Goal: Task Accomplishment & Management: Use online tool/utility

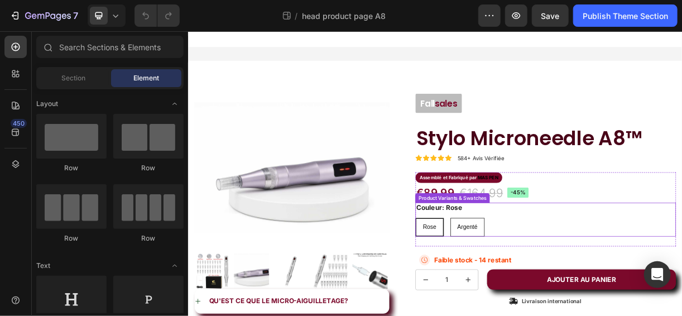
click at [579, 294] on div "Argenté" at bounding box center [566, 297] width 45 height 23
click at [543, 285] on input "Argenté Argenté Argenté" at bounding box center [542, 284] width 1 height 1
radio input "true"
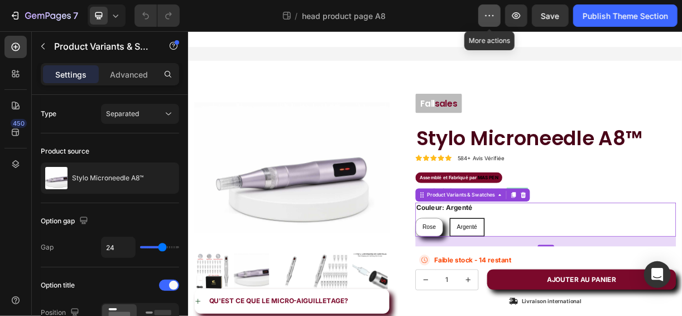
click at [483, 12] on button "button" at bounding box center [489, 15] width 22 height 22
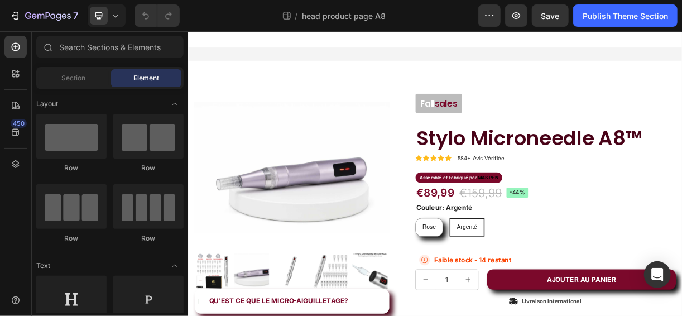
click at [282, 37] on div at bounding box center [522, 42] width 670 height 22
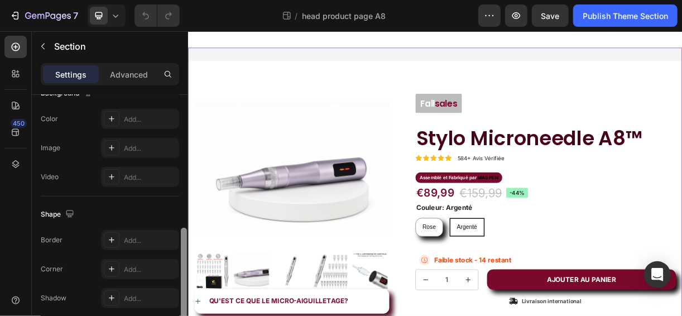
scroll to position [426, 0]
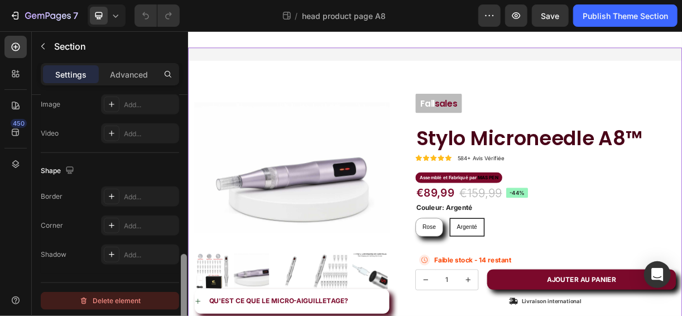
drag, startPoint x: 182, startPoint y: 116, endPoint x: 161, endPoint y: 297, distance: 183.2
click at [161, 297] on div "Layout Column width Change ratio Fit to content 12 Columns management Order 1 c…" at bounding box center [110, 221] width 156 height 253
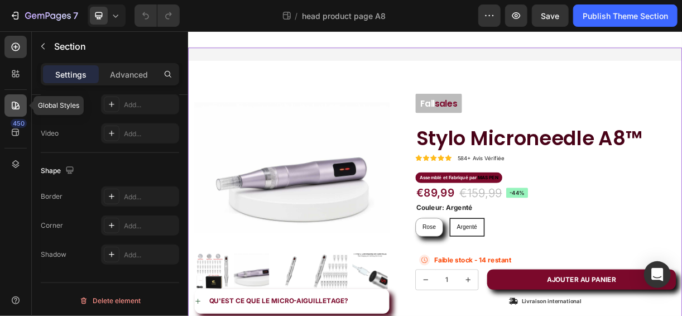
click at [7, 105] on div at bounding box center [15, 105] width 22 height 22
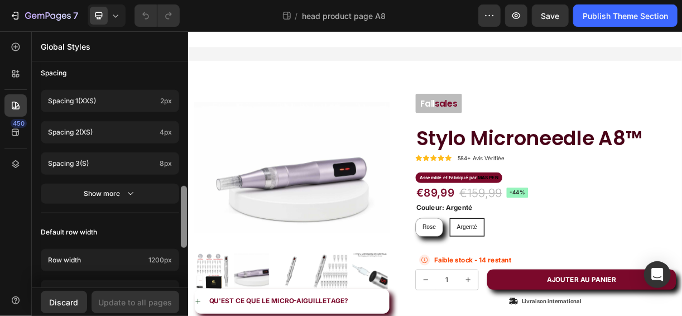
scroll to position [439, 0]
drag, startPoint x: 183, startPoint y: 113, endPoint x: 165, endPoint y: 233, distance: 121.9
click at [165, 233] on div "Colors Button Text Background Line Accent Font manager Heading sans-serif Parag…" at bounding box center [110, 176] width 156 height 224
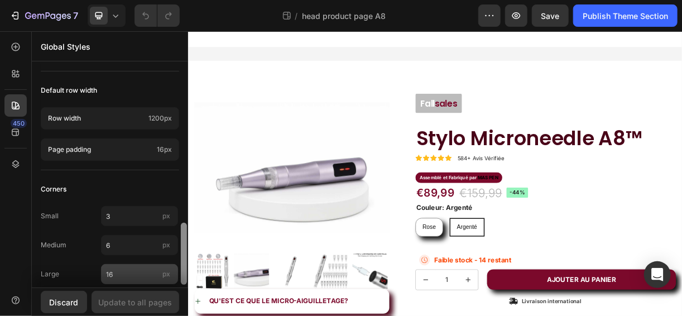
scroll to position [592, 0]
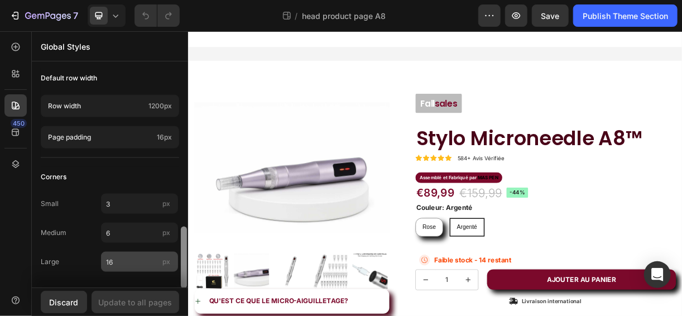
drag, startPoint x: 183, startPoint y: 217, endPoint x: 174, endPoint y: 270, distance: 53.2
click at [174, 270] on div "Colors Button Text Background Line Accent Font manager Heading sans-serif Parag…" at bounding box center [110, 176] width 156 height 224
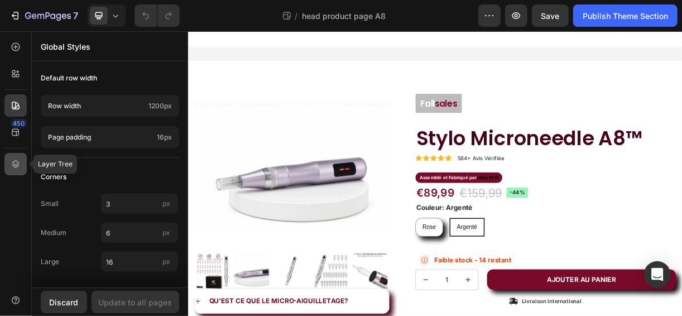
click at [9, 159] on div at bounding box center [15, 164] width 22 height 22
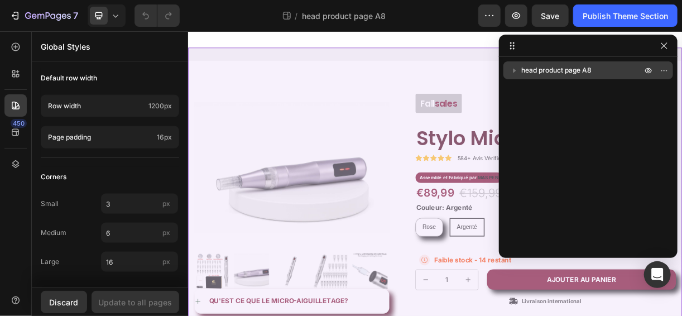
click at [513, 66] on icon "button" at bounding box center [514, 70] width 11 height 11
click at [666, 69] on icon "button" at bounding box center [664, 70] width 9 height 9
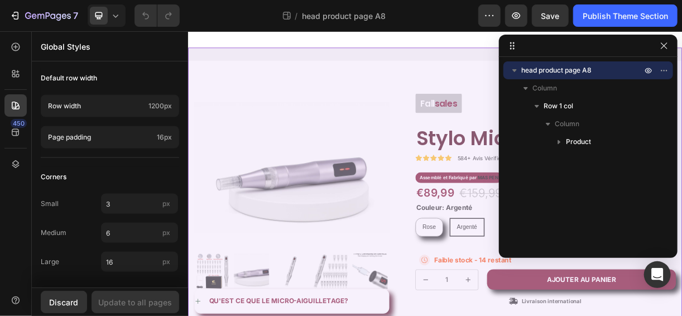
click at [521, 221] on div "head product page A8 Column Row 1 col Column Product" at bounding box center [588, 153] width 179 height 184
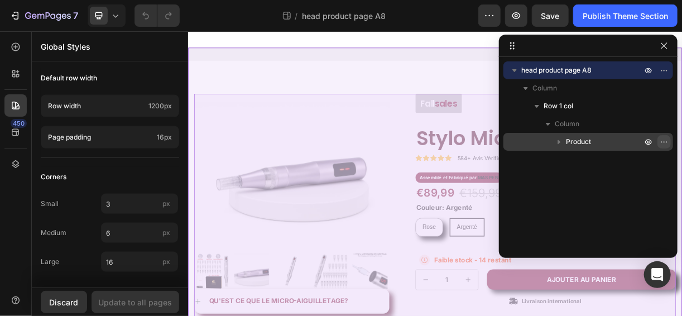
click at [670, 146] on button "button" at bounding box center [663, 141] width 13 height 13
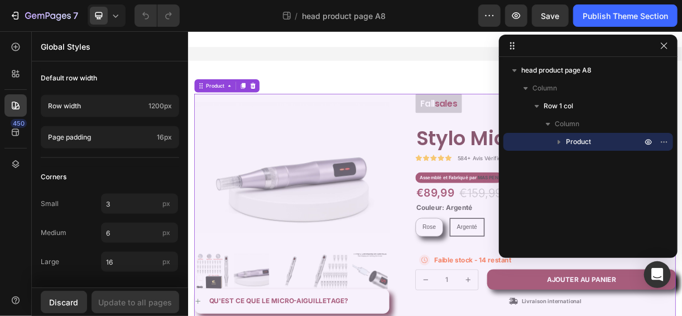
click at [597, 233] on div "head product page A8 Column Row 1 col Column Product" at bounding box center [588, 153] width 179 height 184
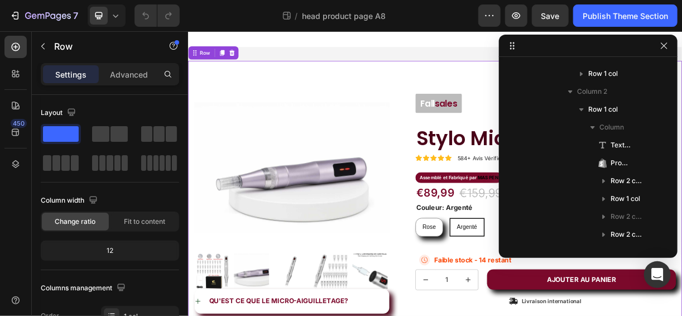
scroll to position [0, 0]
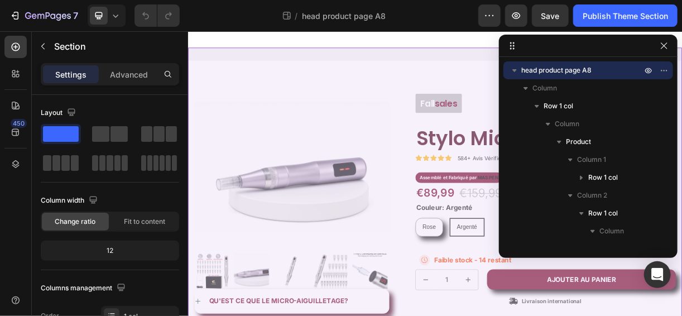
click at [660, 51] on button "button" at bounding box center [663, 45] width 13 height 13
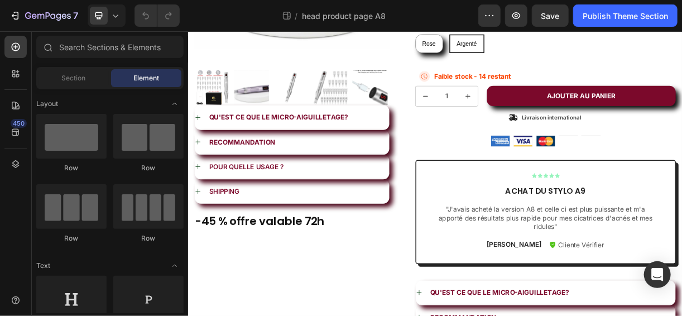
scroll to position [250, 0]
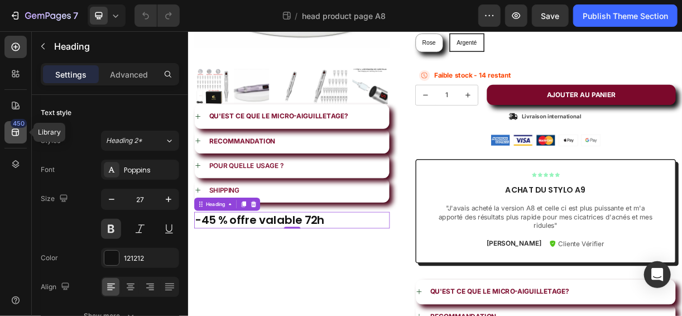
click at [13, 128] on icon at bounding box center [15, 132] width 11 height 11
